Goal: Information Seeking & Learning: Learn about a topic

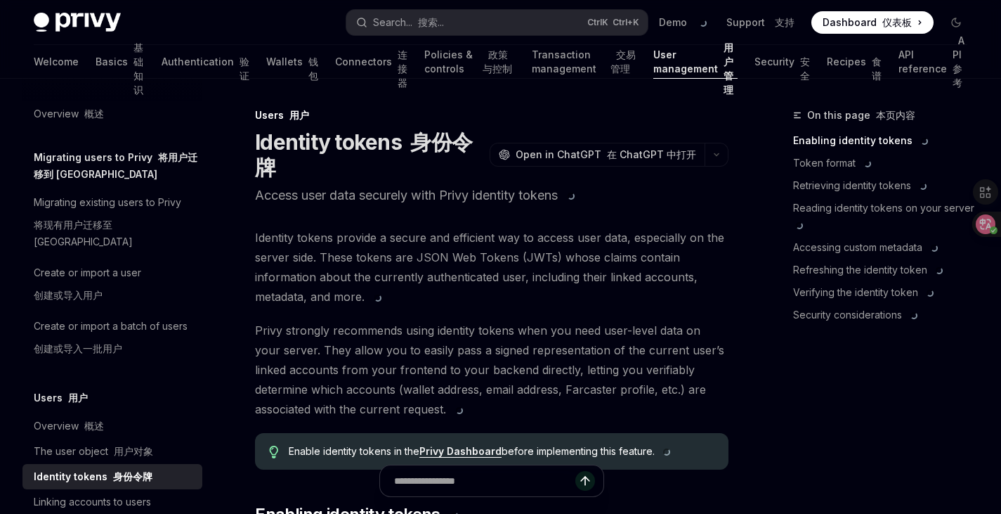
type textarea "*"
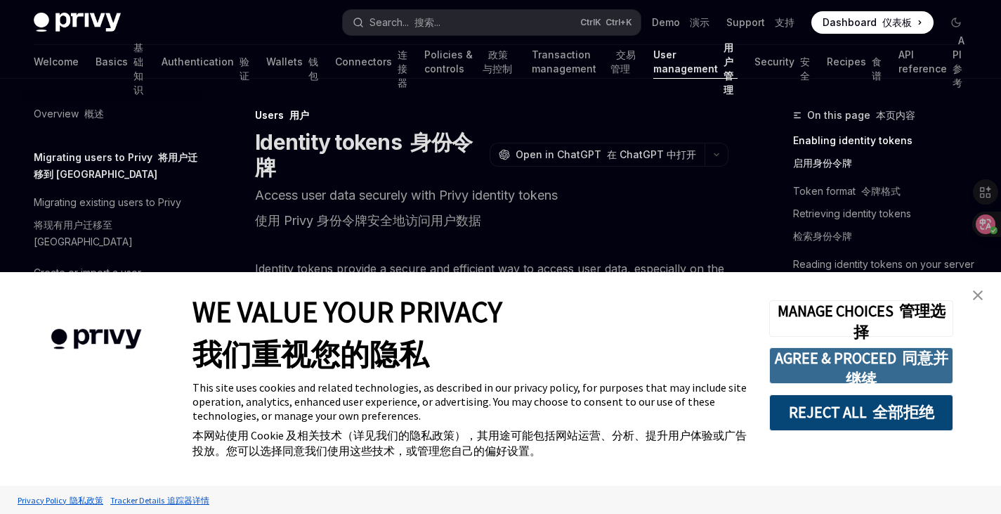
click at [815, 360] on button "AGREE & PROCEED 同意并继续" at bounding box center [862, 365] width 184 height 37
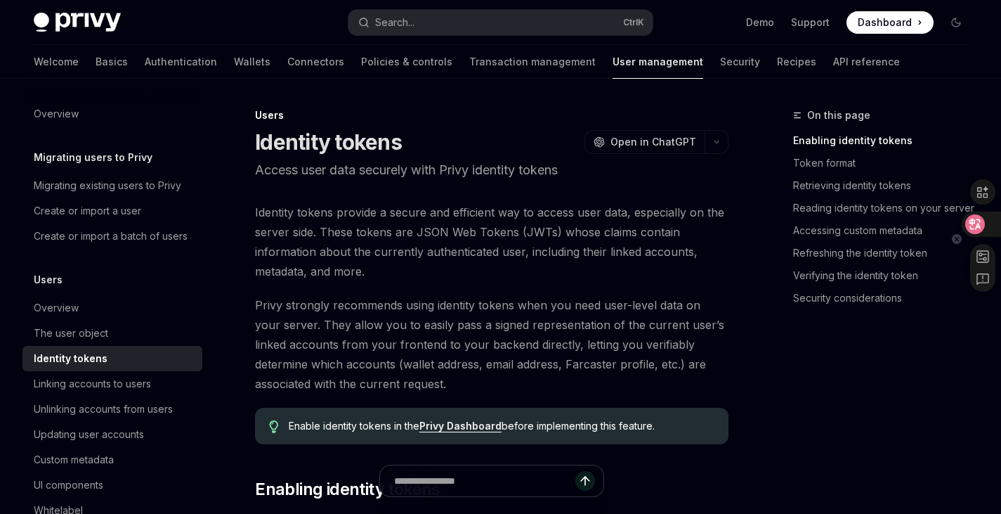
click at [981, 221] on icon at bounding box center [976, 224] width 20 height 20
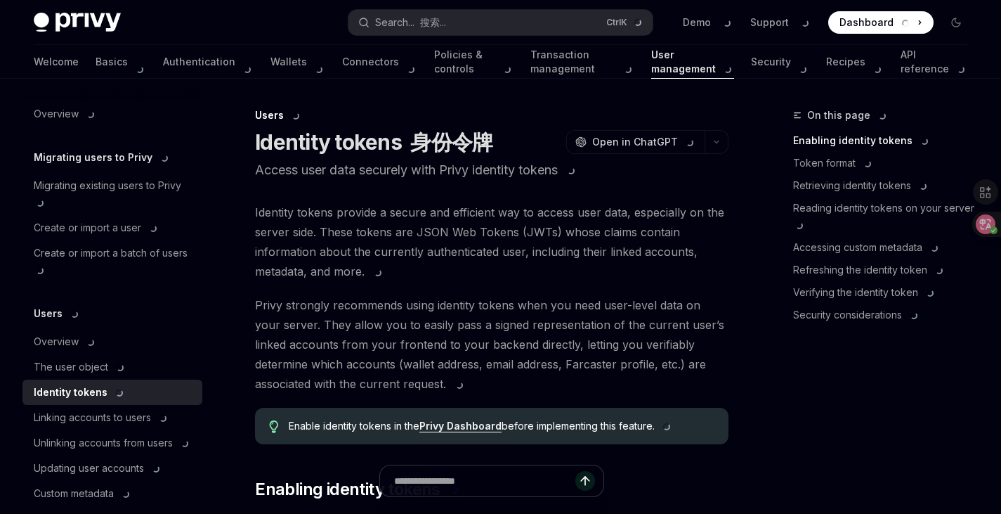
type textarea "*"
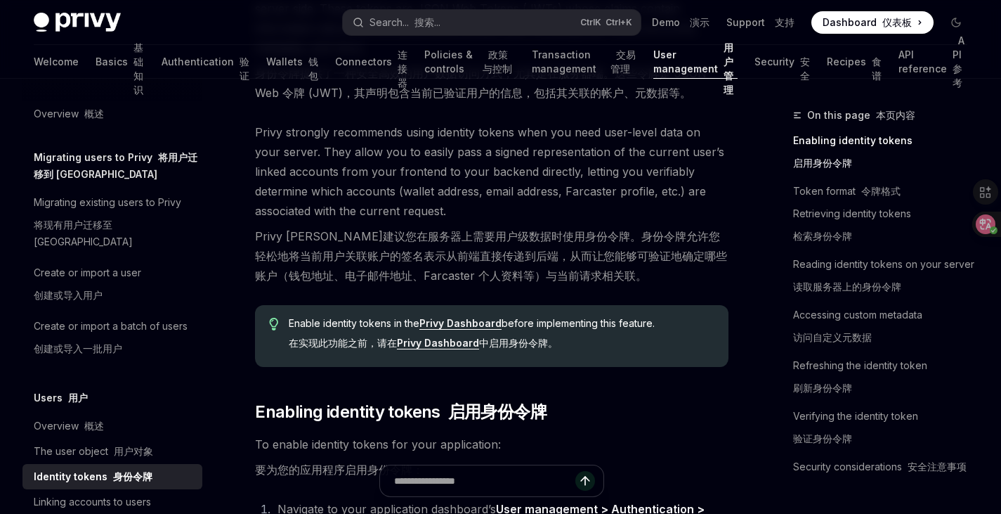
scroll to position [280, 0]
click at [981, 233] on circle at bounding box center [984, 230] width 8 height 8
